Goal: Navigation & Orientation: Find specific page/section

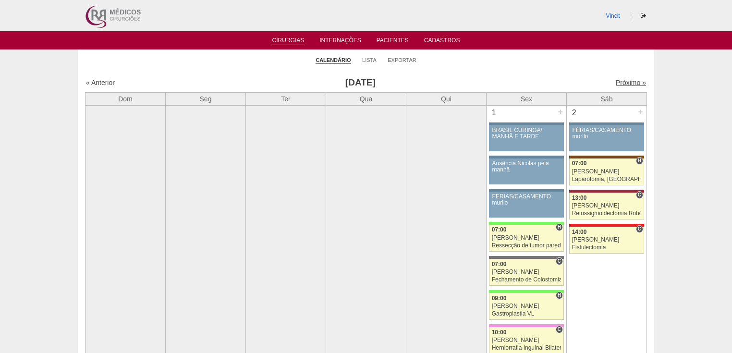
click at [618, 82] on link "Próximo »" at bounding box center [631, 83] width 30 height 8
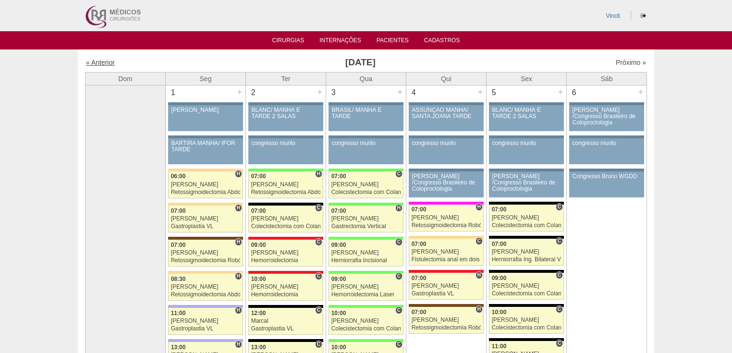
click at [101, 63] on link "« Anterior" at bounding box center [100, 63] width 29 height 8
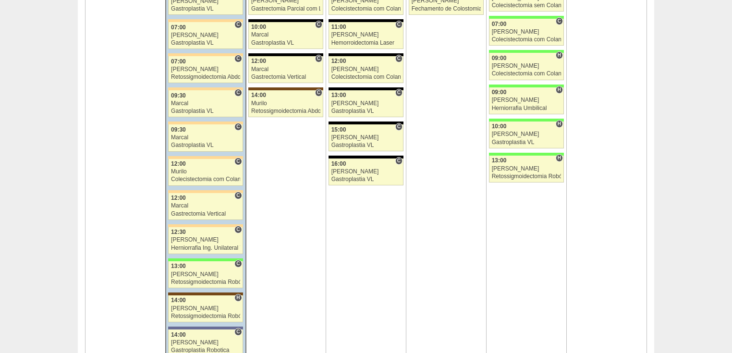
scroll to position [2113, 0]
